Goal: Information Seeking & Learning: Learn about a topic

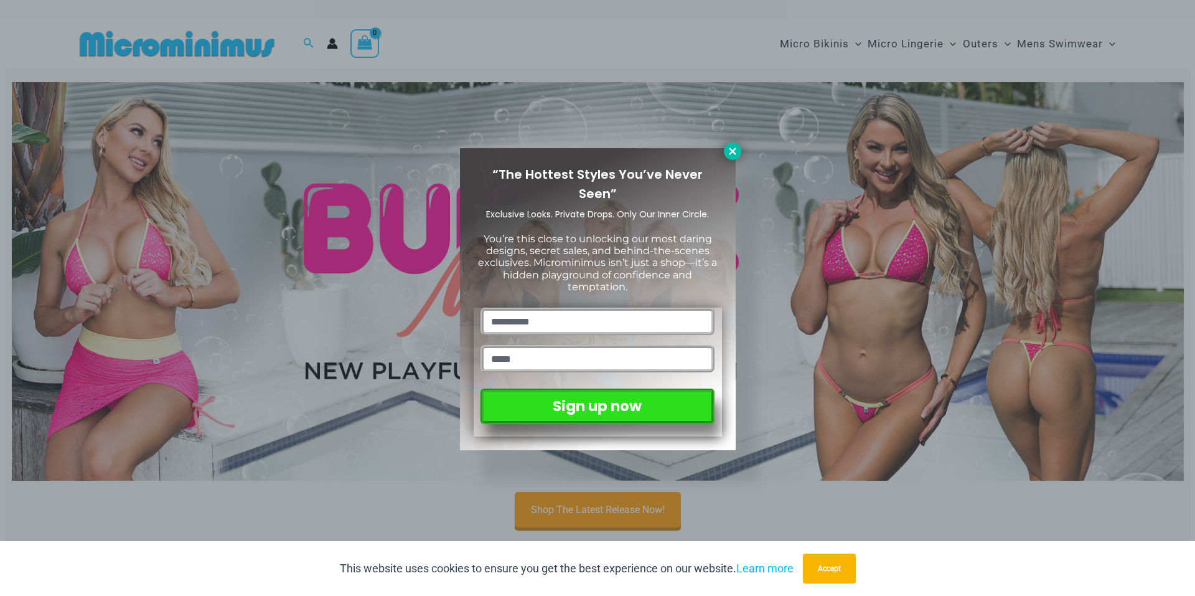
click at [730, 149] on icon at bounding box center [732, 151] width 7 height 7
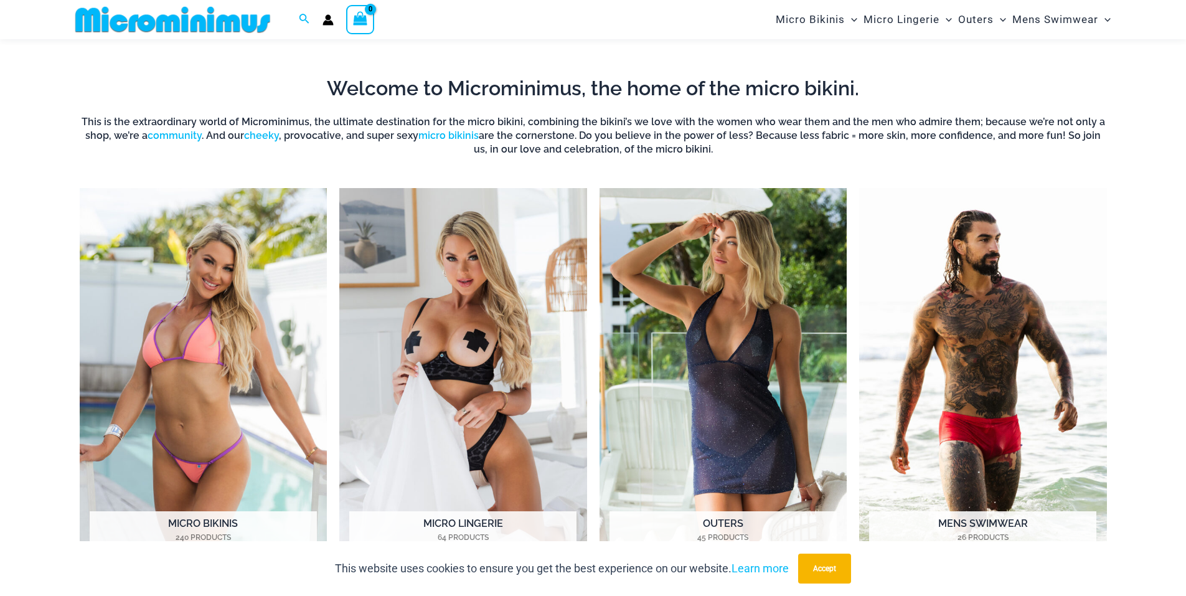
scroll to position [551, 0]
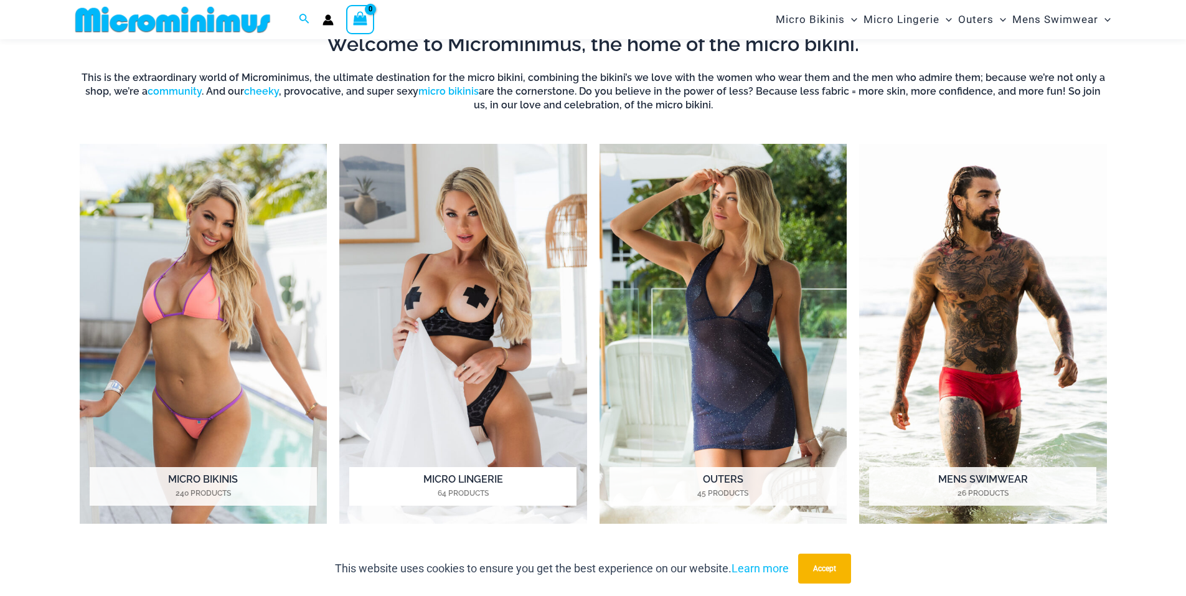
click at [460, 314] on img "Visit product category Micro Lingerie" at bounding box center [463, 334] width 248 height 380
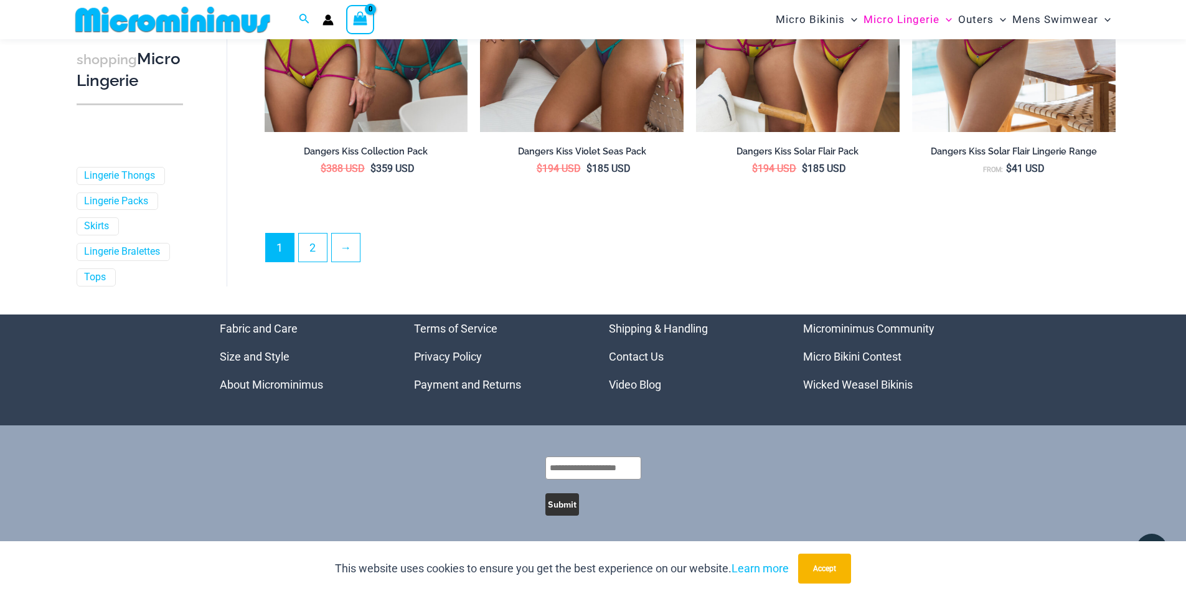
scroll to position [3364, 0]
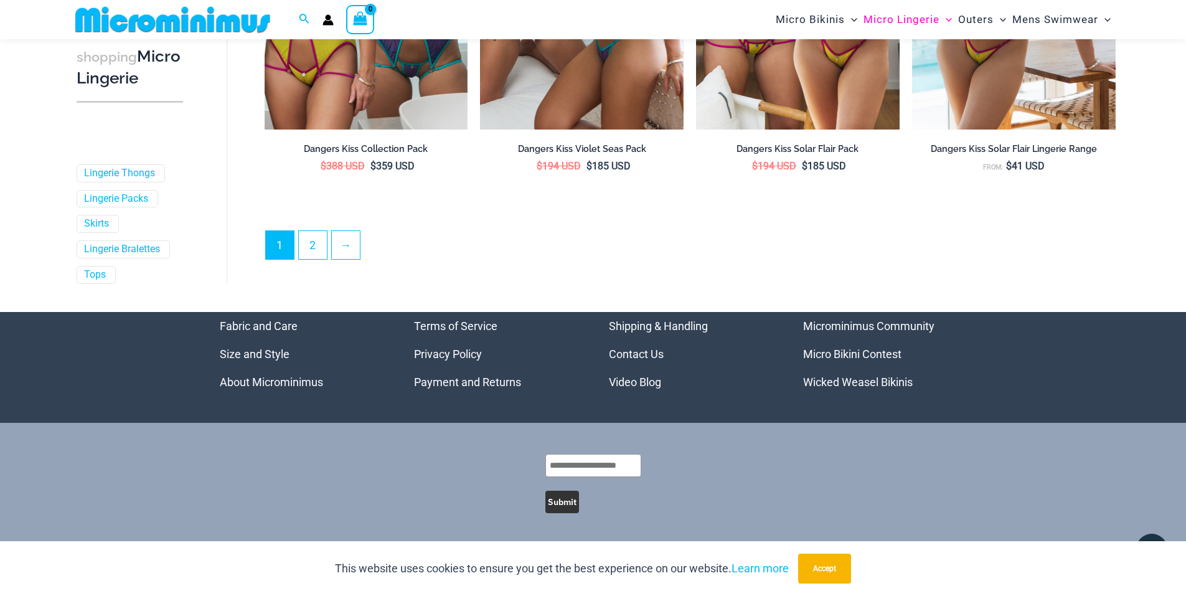
click at [847, 350] on link "Micro Bikini Contest" at bounding box center [852, 353] width 98 height 13
